Goal: Download file/media

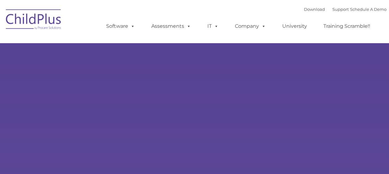
type input ""
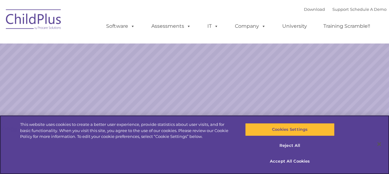
select select "MEDIUM"
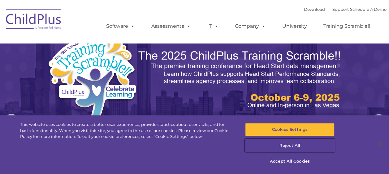
click at [292, 145] on button "Reject All" at bounding box center [289, 145] width 89 height 13
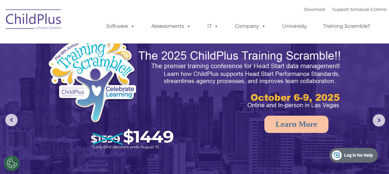
click at [43, 27] on img at bounding box center [34, 20] width 62 height 31
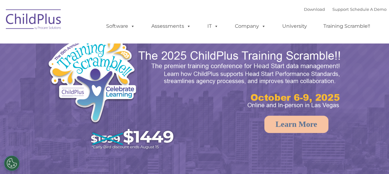
select select "MEDIUM"
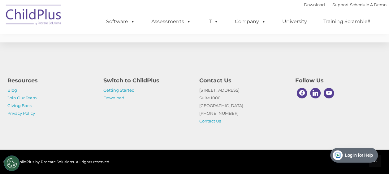
scroll to position [1566, 0]
click at [117, 99] on link "Download" at bounding box center [113, 98] width 21 height 5
